Goal: Book appointment/travel/reservation

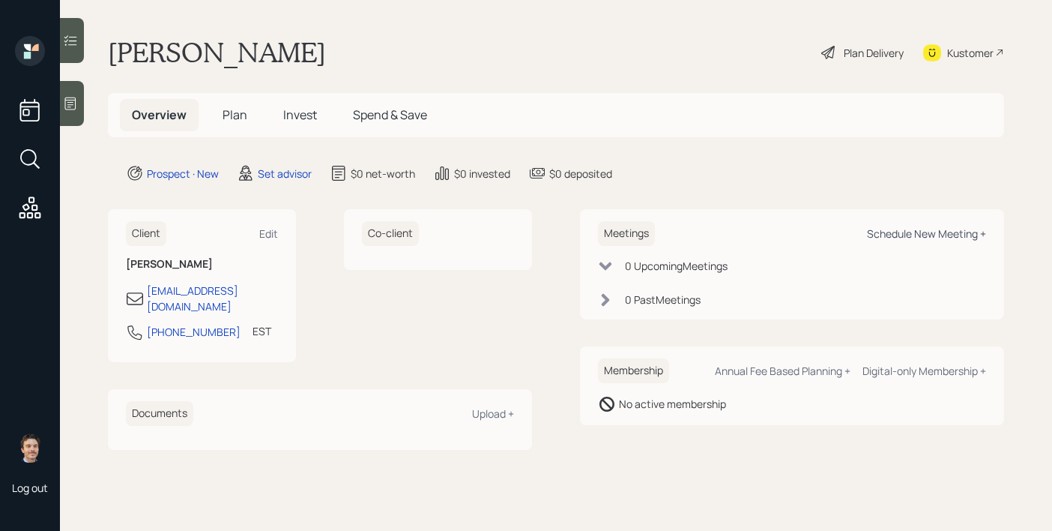
click at [914, 233] on div "Schedule New Meeting +" at bounding box center [926, 233] width 119 height 14
select select "round-[PERSON_NAME]"
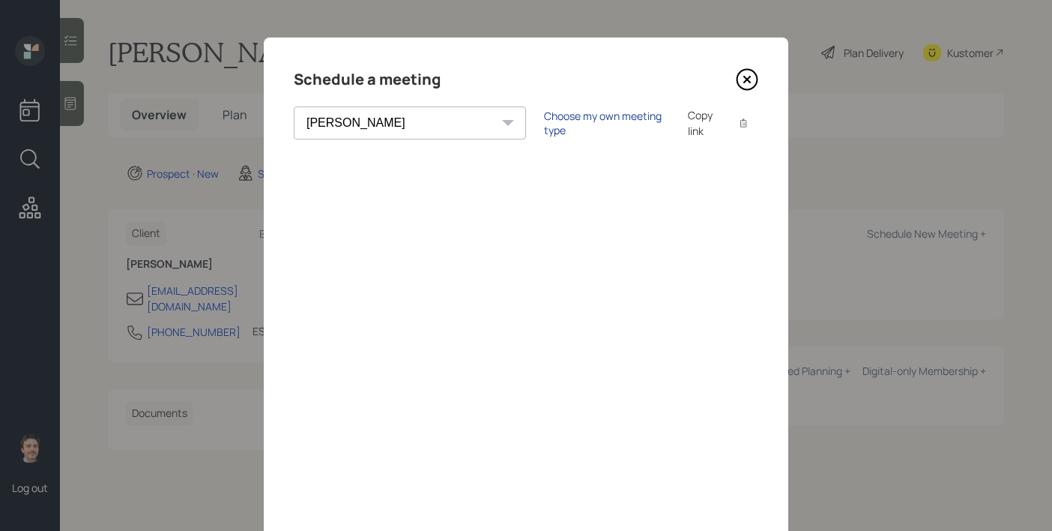
click at [552, 127] on div "Choose my own meeting type" at bounding box center [607, 123] width 126 height 28
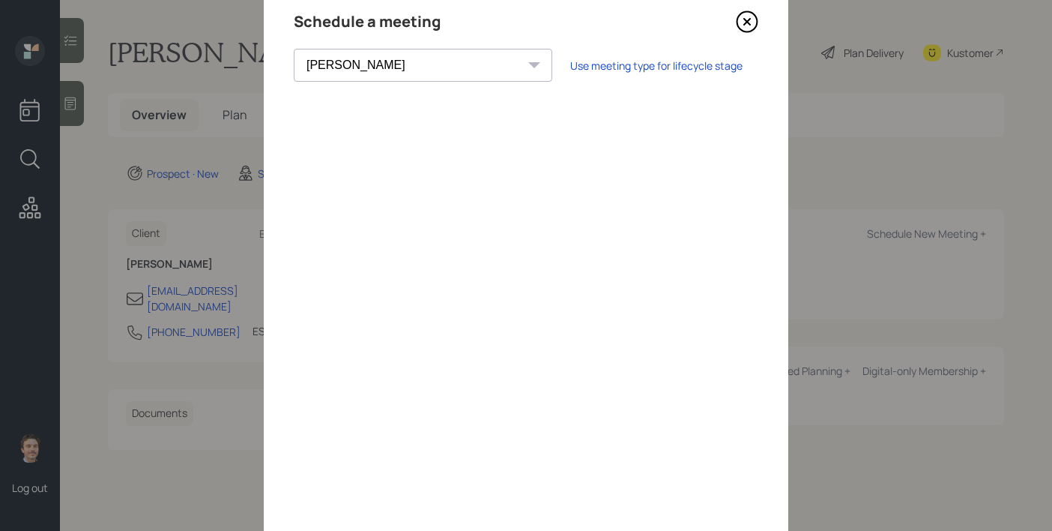
scroll to position [60, 0]
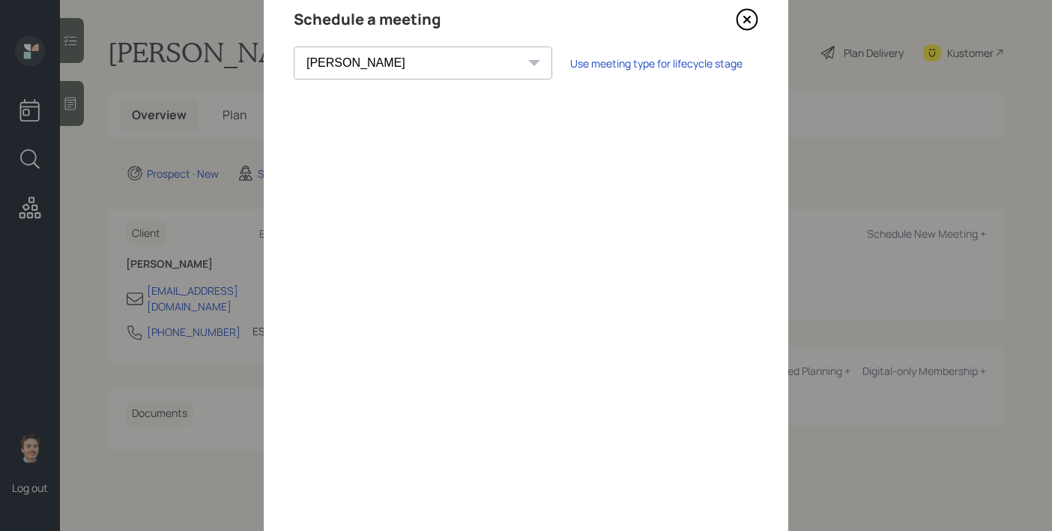
click at [748, 24] on icon at bounding box center [747, 19] width 22 height 22
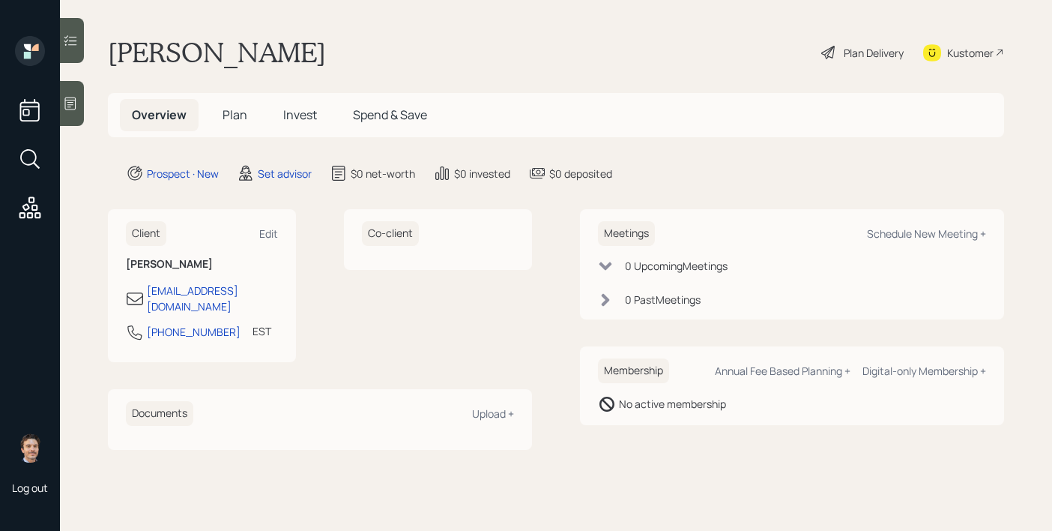
click at [76, 100] on icon at bounding box center [70, 103] width 11 height 13
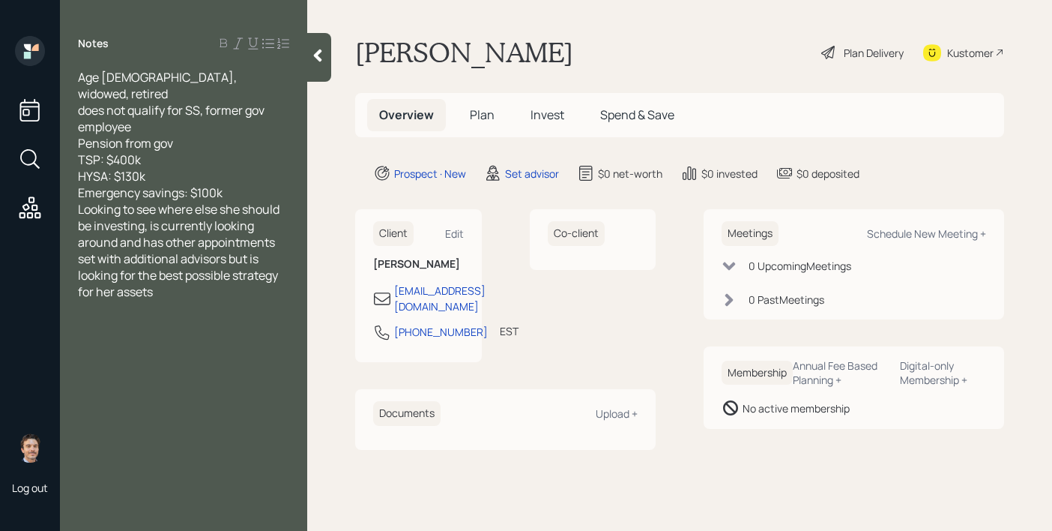
click at [229, 184] on div "Emergency savings: $100k" at bounding box center [183, 192] width 211 height 16
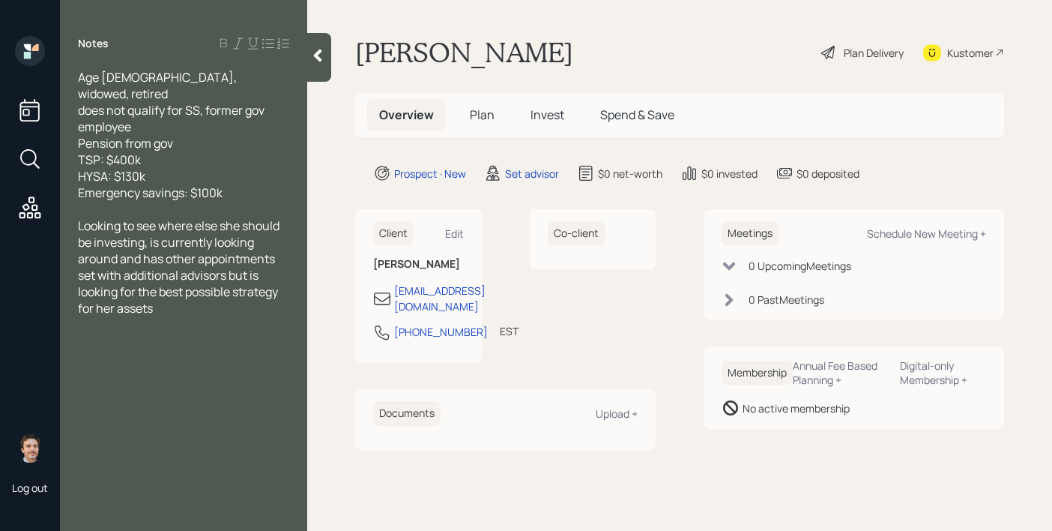
click at [312, 76] on div at bounding box center [319, 57] width 24 height 49
